Goal: Task Accomplishment & Management: Complete application form

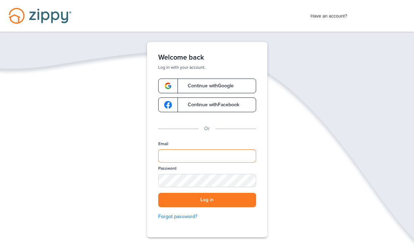
click at [219, 158] on input "Email" at bounding box center [207, 155] width 98 height 13
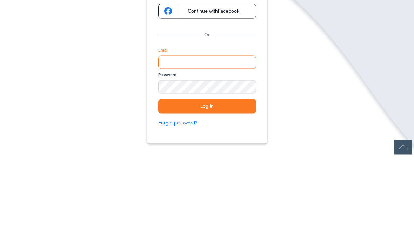
type input "**********"
click at [207, 193] on button "Log in" at bounding box center [207, 200] width 98 height 14
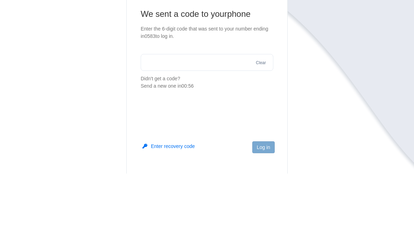
click at [234, 101] on main "We sent a code to your phone Enter the 6-digit code that was sent to your numbe…" at bounding box center [206, 158] width 161 height 200
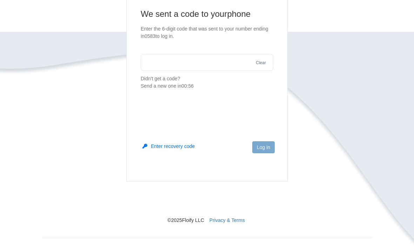
click at [211, 65] on input "text" at bounding box center [207, 62] width 133 height 17
type input "******"
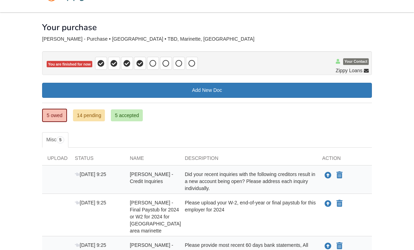
scroll to position [20, 0]
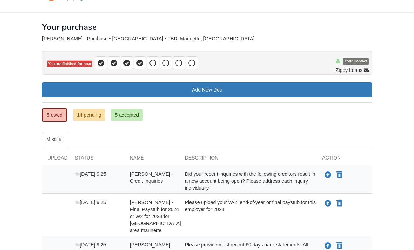
click at [45, 113] on link "5 owed" at bounding box center [54, 114] width 25 height 13
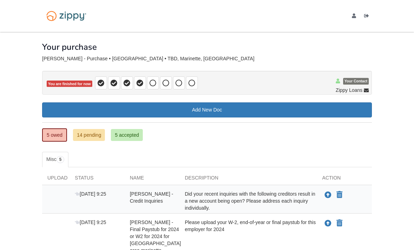
click at [62, 139] on link "5 owed" at bounding box center [54, 134] width 25 height 13
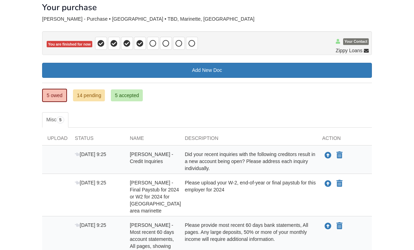
scroll to position [40, 0]
click at [297, 163] on div "Did your recent inquiries with the following creditors result in a new account …" at bounding box center [249, 161] width 138 height 21
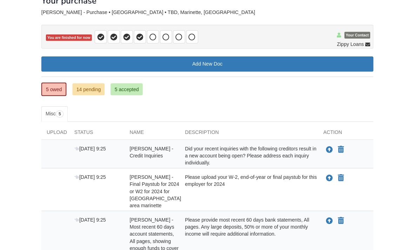
scroll to position [46, 0]
